Goal: Information Seeking & Learning: Check status

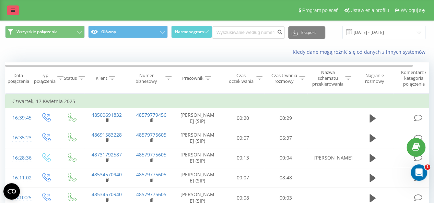
click at [9, 12] on link at bounding box center [13, 10] width 12 height 10
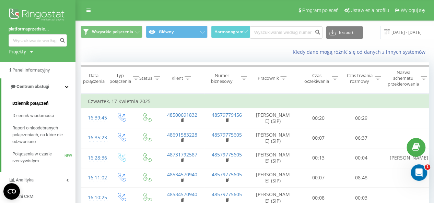
click at [47, 100] on link "Dziennik połączeń" at bounding box center [43, 103] width 63 height 12
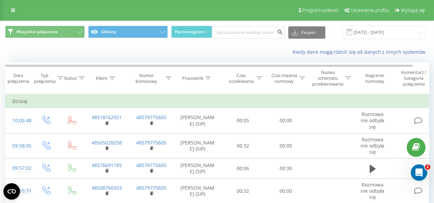
click at [207, 81] on div at bounding box center [208, 78] width 6 height 6
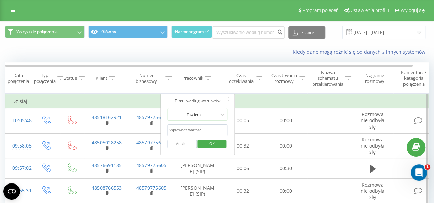
click at [212, 124] on input "text" at bounding box center [197, 130] width 60 height 12
type input "[PERSON_NAME]"
click at [204, 147] on span "OK" at bounding box center [211, 143] width 19 height 11
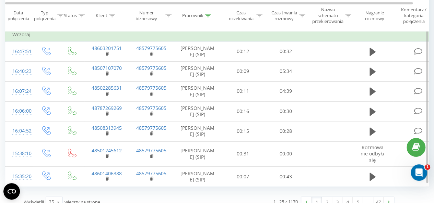
scroll to position [498, 0]
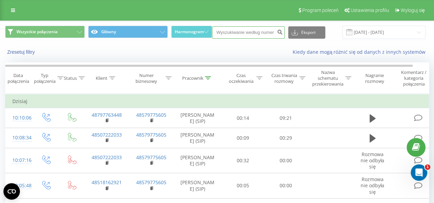
click at [244, 38] on input at bounding box center [248, 32] width 73 height 12
paste input "48575623791"
type input "48575623791"
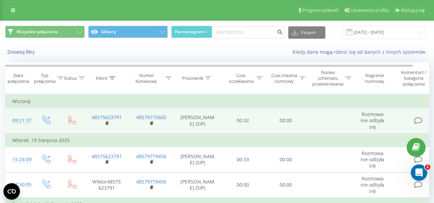
click at [319, 120] on td at bounding box center [329, 120] width 45 height 25
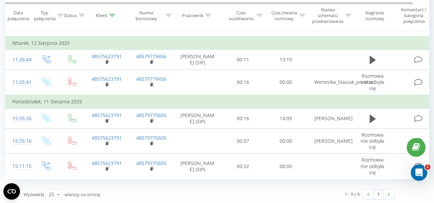
scroll to position [93, 0]
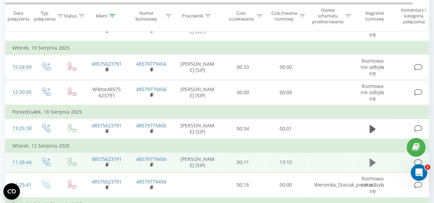
click at [375, 164] on icon at bounding box center [372, 163] width 6 height 10
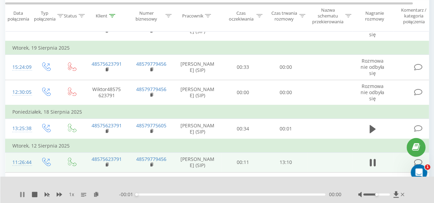
click at [21, 195] on icon at bounding box center [20, 194] width 1 height 5
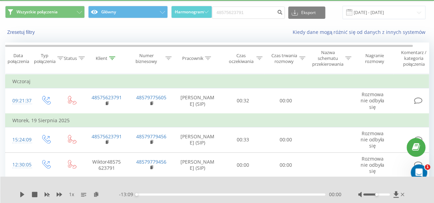
scroll to position [0, 0]
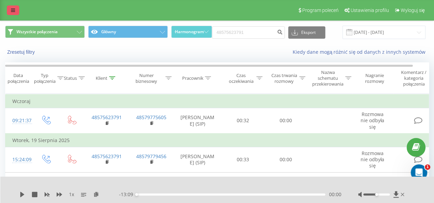
click at [12, 8] on icon at bounding box center [13, 10] width 4 height 5
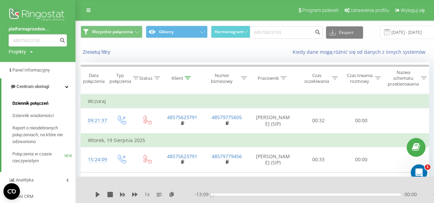
click at [41, 105] on span "Dziennik połączeń" at bounding box center [30, 103] width 36 height 7
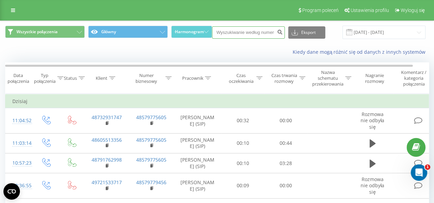
click at [232, 29] on input at bounding box center [248, 32] width 73 height 12
click at [206, 78] on icon at bounding box center [208, 77] width 6 height 3
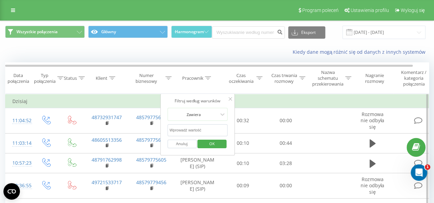
click at [205, 125] on input "text" at bounding box center [197, 130] width 60 height 12
type input "[PERSON_NAME]"
click at [214, 146] on span "OK" at bounding box center [211, 143] width 19 height 11
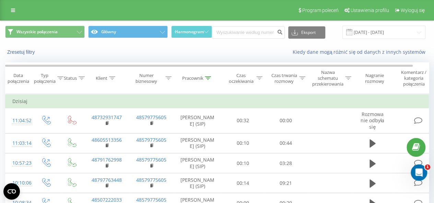
click at [206, 79] on icon at bounding box center [208, 77] width 6 height 3
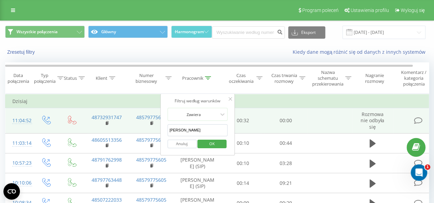
drag, startPoint x: 190, startPoint y: 127, endPoint x: 121, endPoint y: 132, distance: 69.4
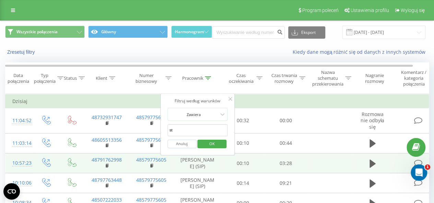
type input "[PERSON_NAME]"
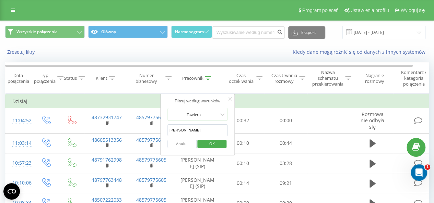
click at [217, 144] on span "OK" at bounding box center [211, 143] width 19 height 11
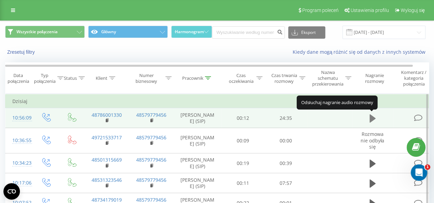
click at [369, 118] on icon at bounding box center [372, 118] width 6 height 8
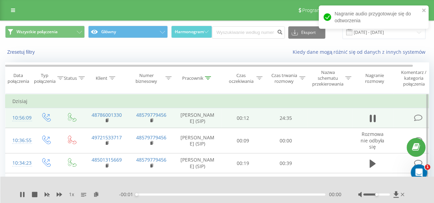
click at [381, 194] on div at bounding box center [376, 195] width 26 height 2
click at [140, 196] on div "00:00" at bounding box center [230, 195] width 188 height 2
click at [144, 194] on div "01:03" at bounding box center [230, 195] width 188 height 2
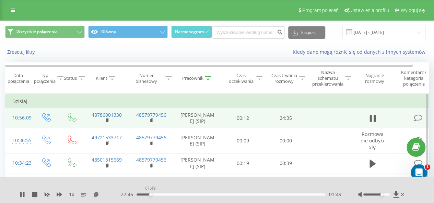
click at [150, 194] on div "01:49" at bounding box center [230, 195] width 188 height 2
click at [387, 195] on div at bounding box center [376, 195] width 26 height 2
drag, startPoint x: 386, startPoint y: 195, endPoint x: 393, endPoint y: 193, distance: 7.4
click at [393, 193] on div at bounding box center [382, 194] width 48 height 7
click at [156, 194] on div "01:58" at bounding box center [230, 195] width 188 height 2
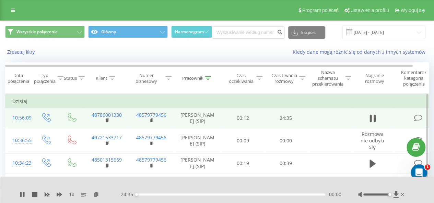
click at [162, 194] on div "00:00" at bounding box center [230, 195] width 188 height 2
click at [22, 195] on icon at bounding box center [22, 194] width 5 height 5
